Goal: Task Accomplishment & Management: Manage account settings

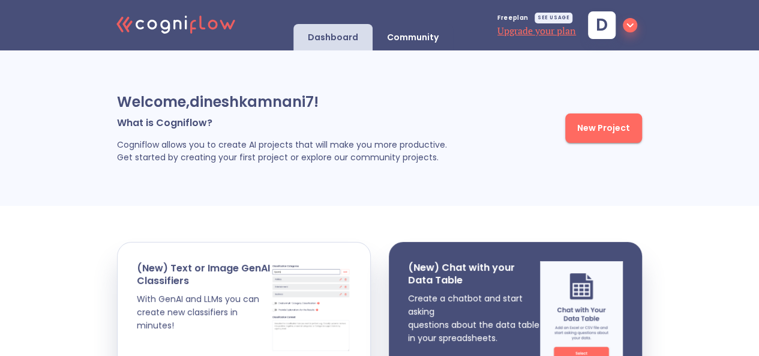
click at [626, 24] on icon "button" at bounding box center [630, 25] width 14 height 14
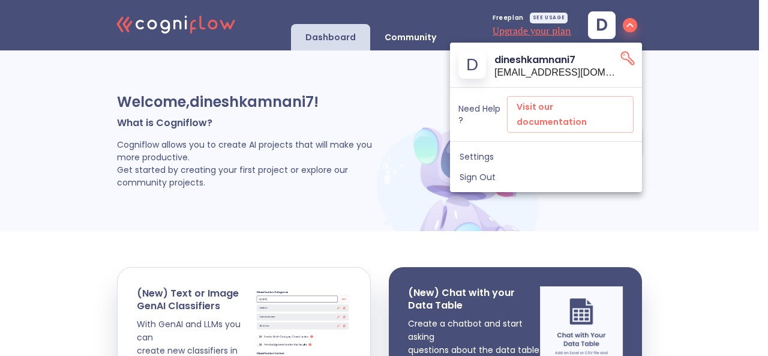
click at [537, 193] on div at bounding box center [384, 178] width 768 height 356
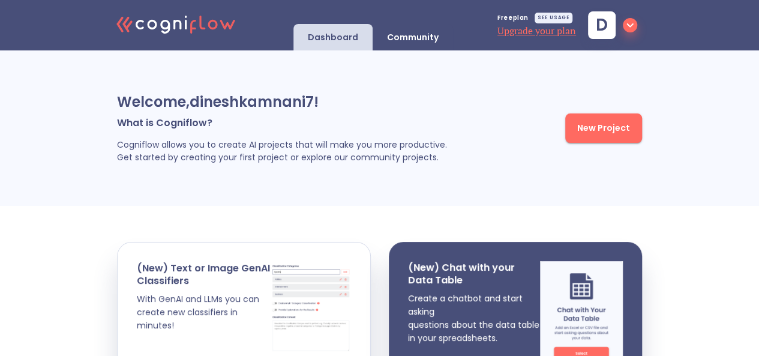
click at [400, 34] on p "Community" at bounding box center [413, 37] width 52 height 11
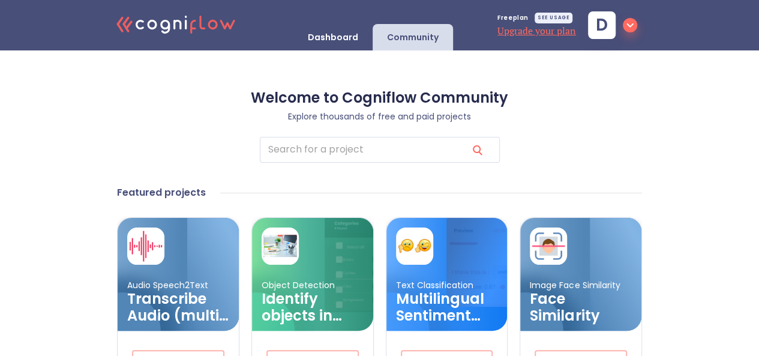
click at [631, 31] on icon "button" at bounding box center [630, 25] width 14 height 14
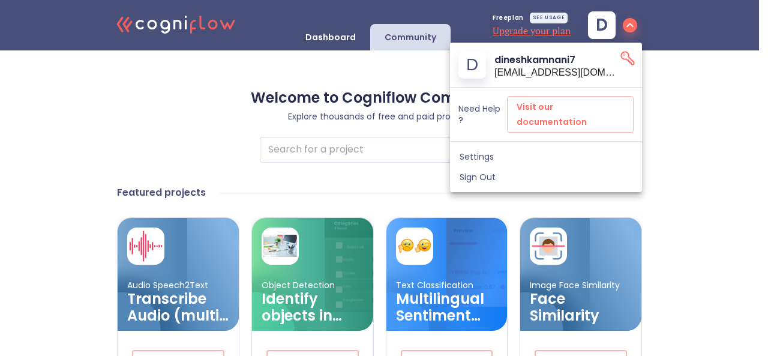
click at [476, 151] on span "Settings" at bounding box center [546, 156] width 173 height 11
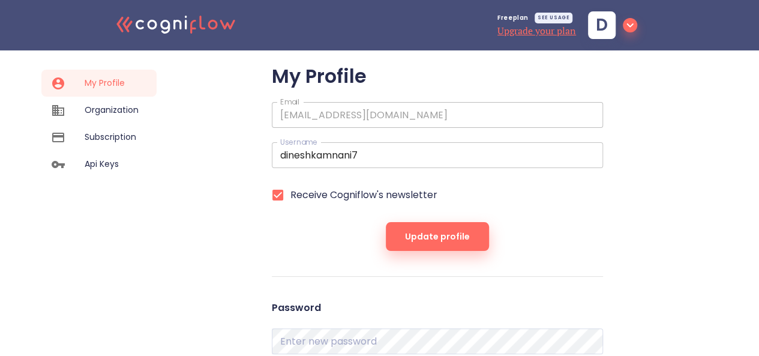
click at [370, 160] on input "dineshkamnani7" at bounding box center [437, 155] width 331 height 26
click at [287, 220] on form "My Profile Email [EMAIL_ADDRESS][DOMAIN_NAME] Email Username dineshkamnani7 Use…" at bounding box center [437, 158] width 331 height 186
click at [384, 160] on input "dineshkamnani7" at bounding box center [437, 155] width 331 height 26
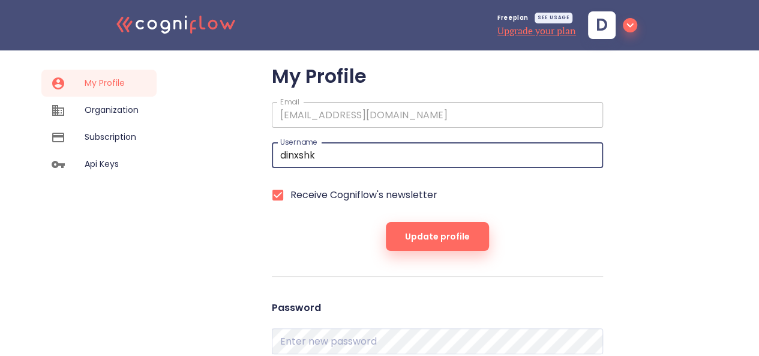
click at [386, 222] on button "Update profile" at bounding box center [437, 236] width 103 height 29
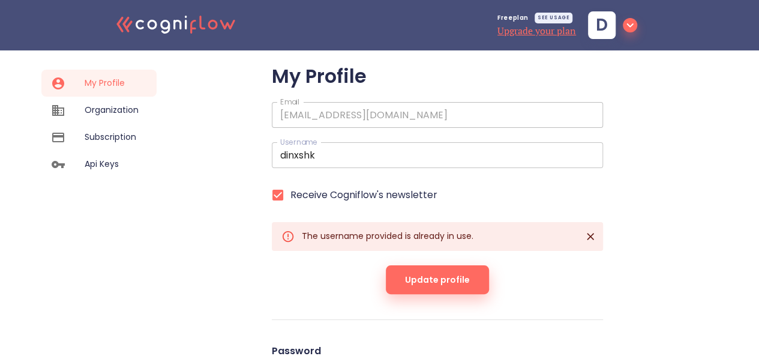
click at [385, 151] on input "dinxshk" at bounding box center [437, 155] width 331 height 26
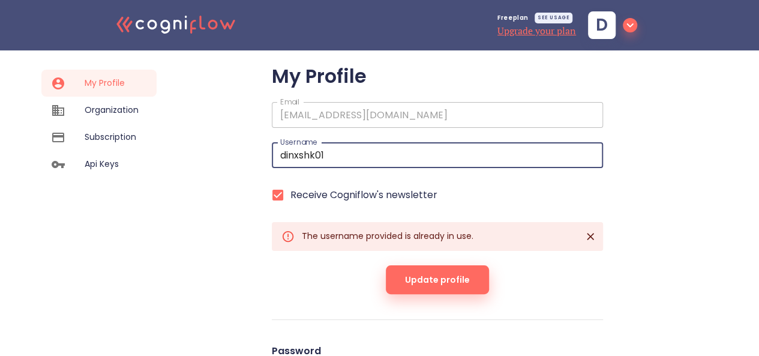
click at [386, 265] on button "Update profile" at bounding box center [437, 279] width 103 height 29
type input "dinxshk01"
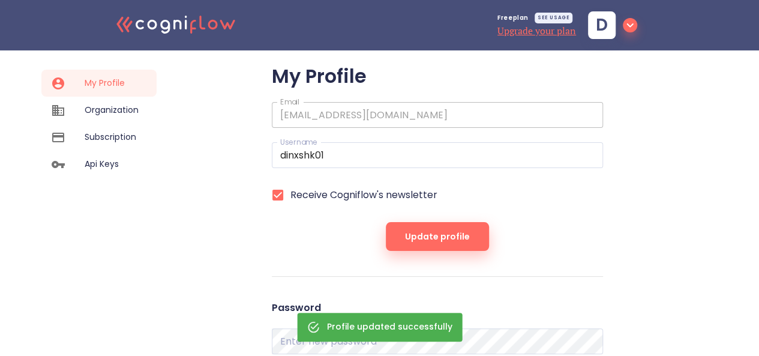
click at [318, 247] on div "Update profile" at bounding box center [437, 236] width 331 height 29
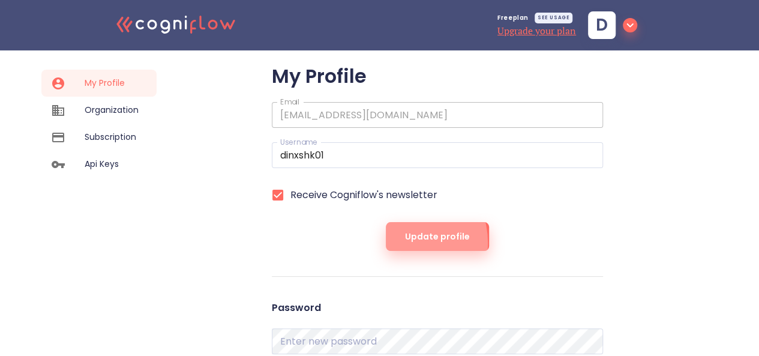
click at [403, 242] on button "Update profile" at bounding box center [437, 236] width 103 height 29
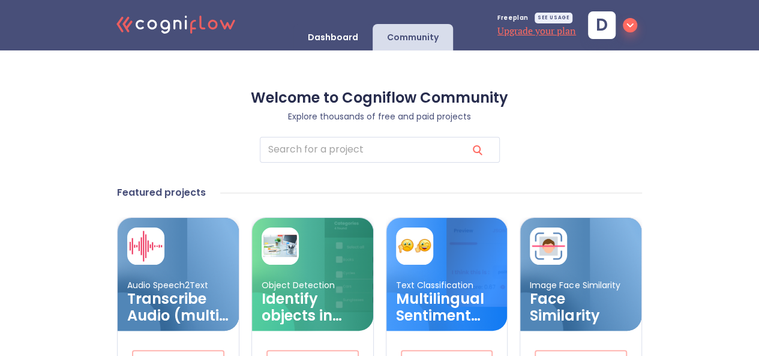
click at [341, 47] on div "Dashboard" at bounding box center [332, 37] width 79 height 26
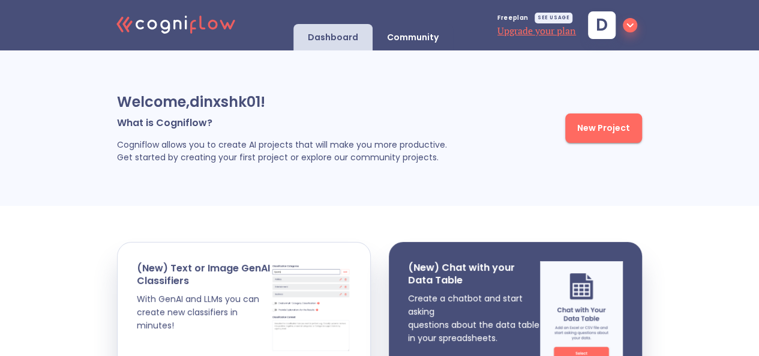
click at [631, 31] on icon "button" at bounding box center [630, 25] width 14 height 14
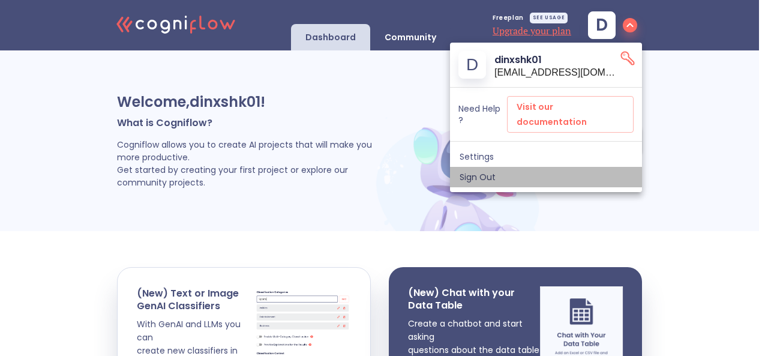
click at [516, 172] on span "Sign Out" at bounding box center [546, 177] width 173 height 11
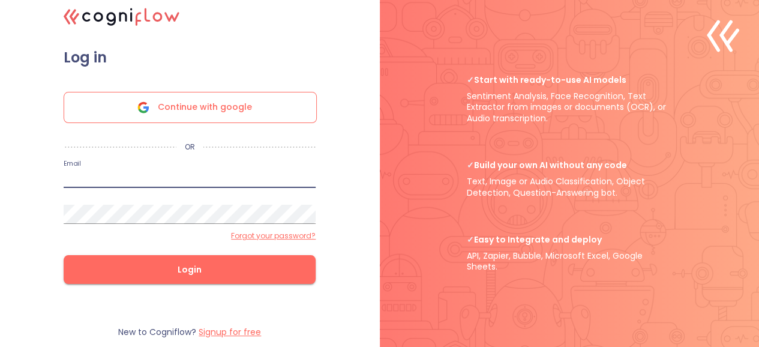
click at [214, 177] on input "email" at bounding box center [190, 178] width 252 height 19
type input "[EMAIL_ADDRESS][DOMAIN_NAME]"
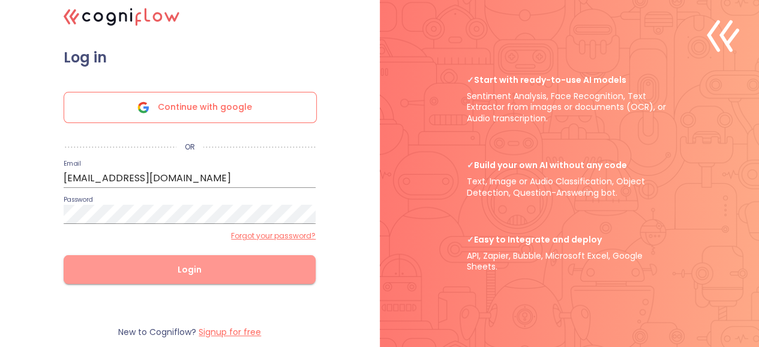
click at [266, 271] on span "Login" at bounding box center [190, 269] width 214 height 15
